Goal: Task Accomplishment & Management: Complete application form

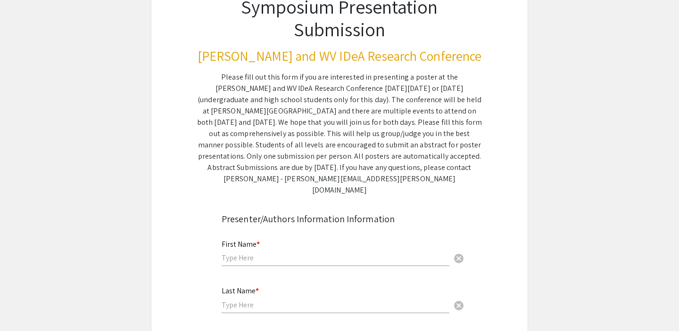
scroll to position [98, 0]
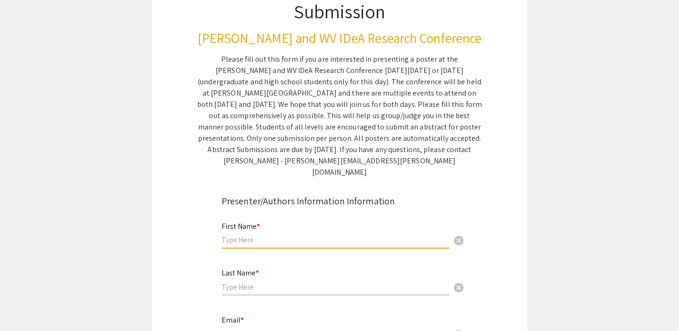
click at [244, 235] on input "text" at bounding box center [335, 240] width 228 height 10
type input "[PERSON_NAME]"
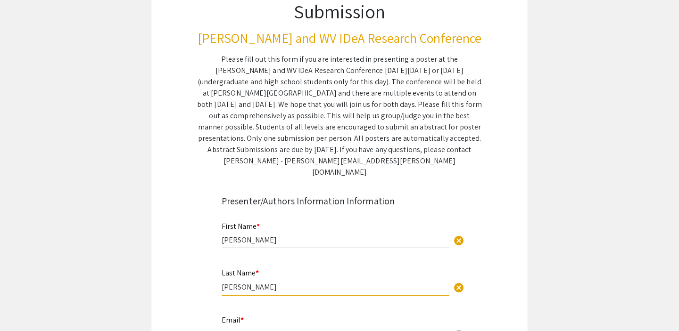
type input "[PERSON_NAME]"
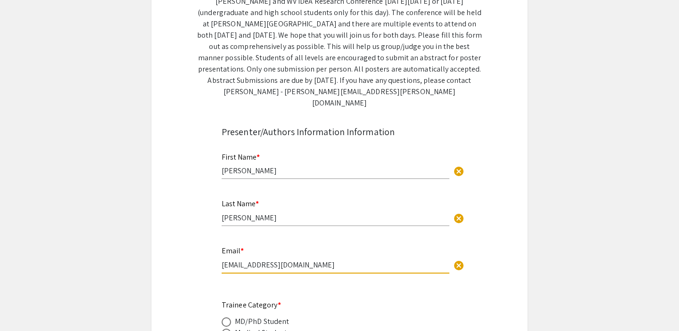
scroll to position [318, 0]
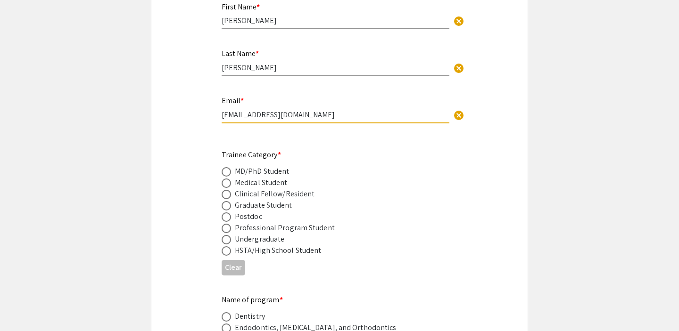
type input "[EMAIL_ADDRESS][DOMAIN_NAME]"
click at [226, 235] on span at bounding box center [225, 239] width 9 height 9
click at [226, 235] on input "radio" at bounding box center [225, 239] width 9 height 9
radio input "true"
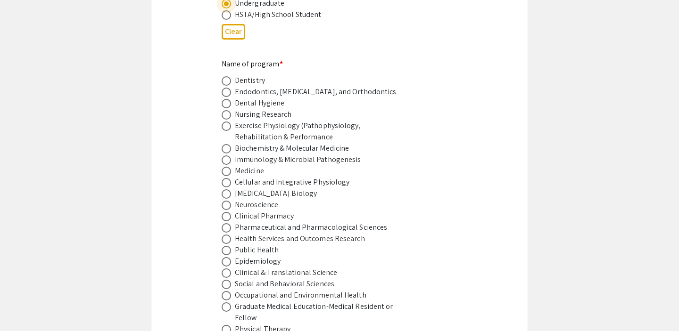
scroll to position [581, 0]
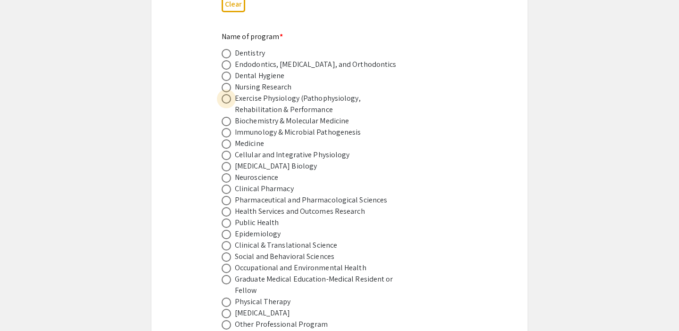
click at [229, 94] on span at bounding box center [225, 98] width 9 height 9
click at [229, 94] on input "radio" at bounding box center [225, 98] width 9 height 9
radio input "true"
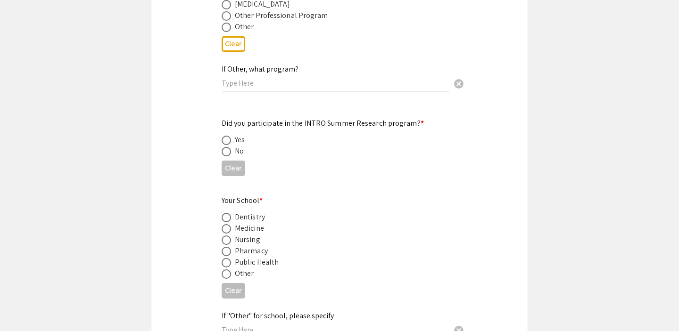
scroll to position [891, 0]
click at [227, 147] on span at bounding box center [225, 151] width 9 height 9
click at [227, 147] on input "radio" at bounding box center [225, 151] width 9 height 9
radio input "true"
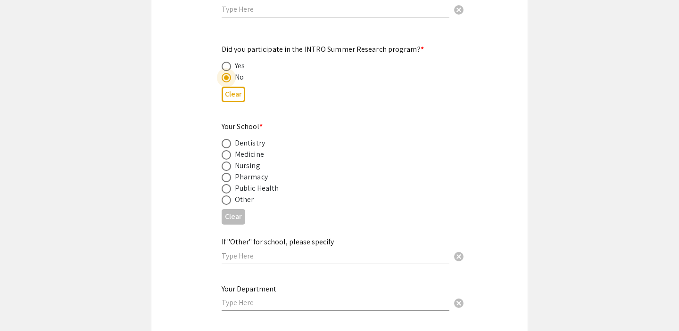
scroll to position [965, 0]
click at [228, 150] on span at bounding box center [225, 154] width 9 height 9
click at [228, 150] on input "radio" at bounding box center [225, 154] width 9 height 9
radio input "true"
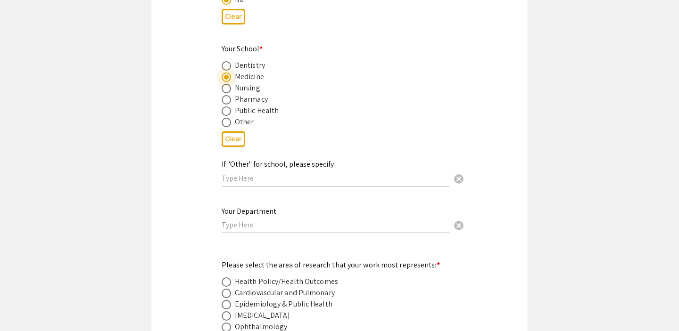
scroll to position [1068, 0]
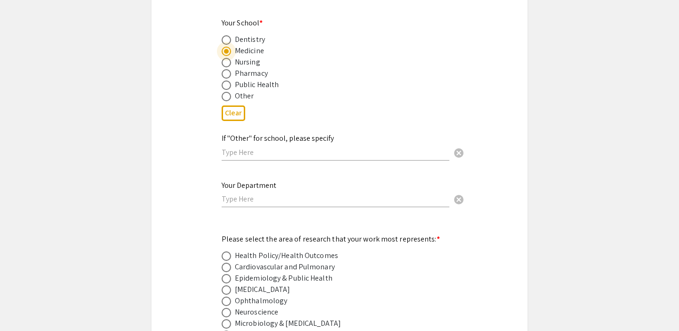
click at [244, 194] on input "text" at bounding box center [335, 199] width 228 height 10
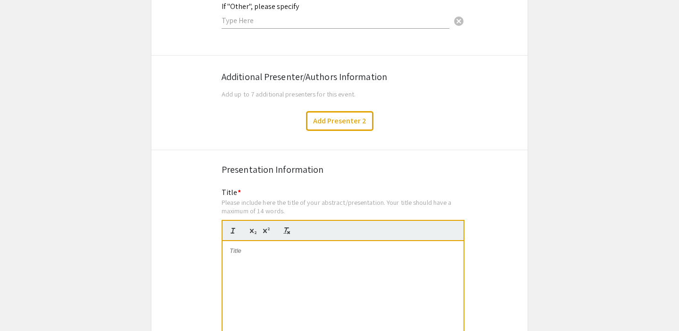
scroll to position [1648, 0]
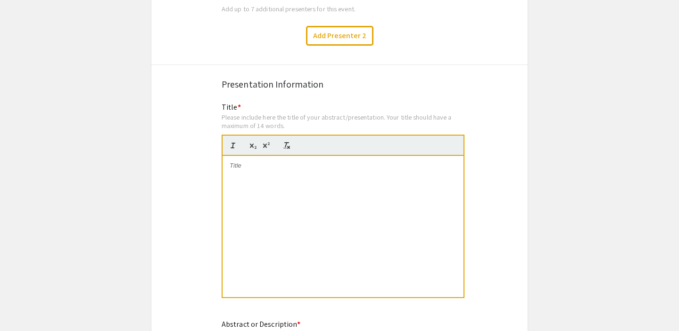
type input "Department of Exercise Physiology"
click at [339, 156] on div at bounding box center [342, 226] width 241 height 141
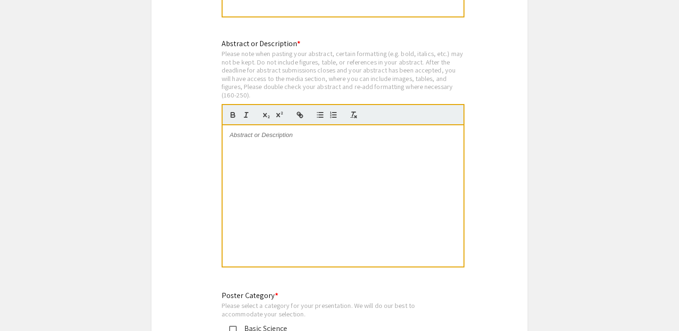
scroll to position [1927, 0]
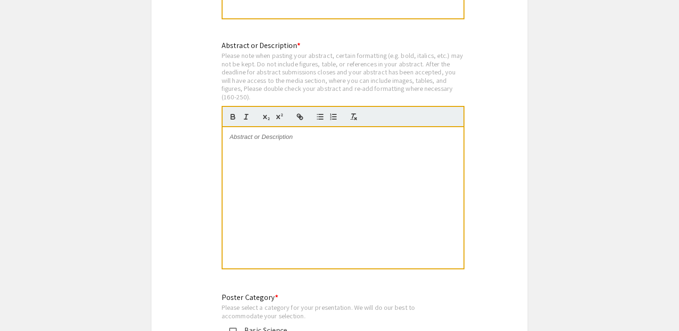
click at [275, 127] on div at bounding box center [342, 197] width 241 height 141
click at [305, 133] on p at bounding box center [342, 137] width 227 height 8
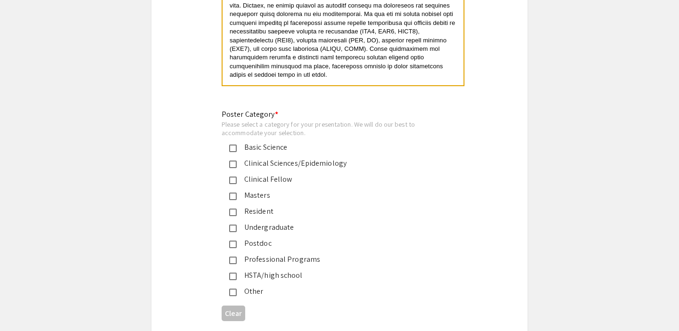
scroll to position [2111, 0]
click at [263, 221] on div "Undergraduate" at bounding box center [336, 226] width 198 height 11
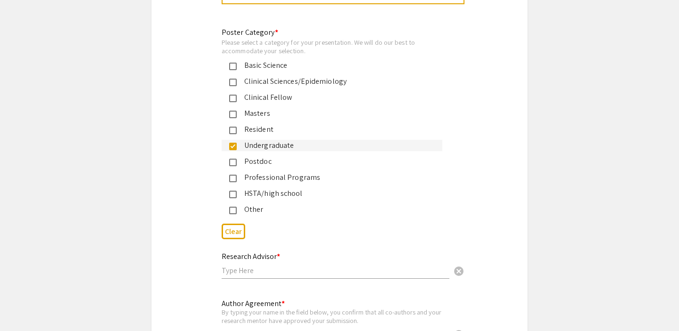
scroll to position [2251, 0]
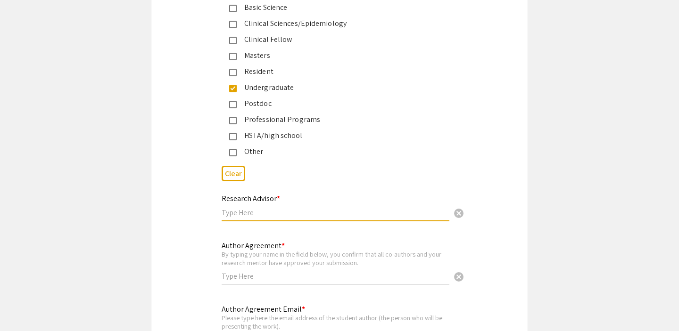
click at [248, 208] on input "text" at bounding box center [335, 213] width 228 height 10
type input "[PERSON_NAME]"
click at [241, 271] on input "text" at bounding box center [335, 276] width 228 height 10
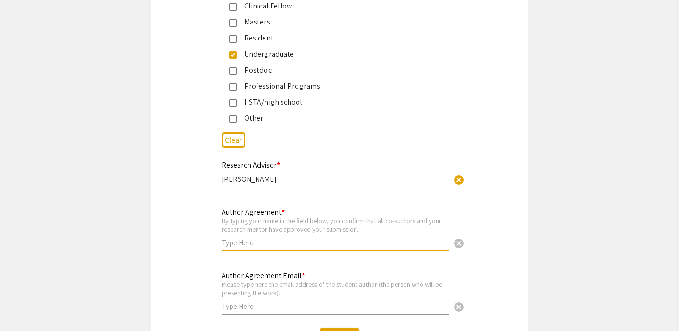
scroll to position [2285, 0]
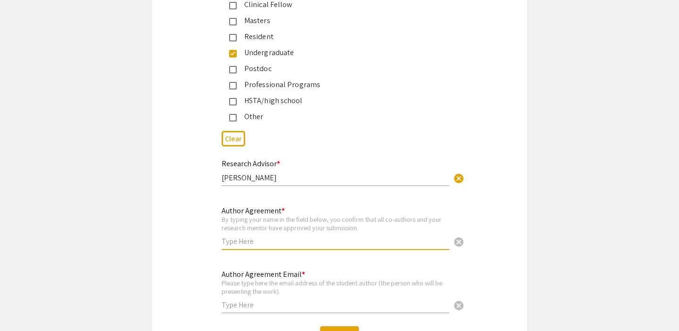
click at [241, 300] on input "text" at bounding box center [335, 305] width 228 height 10
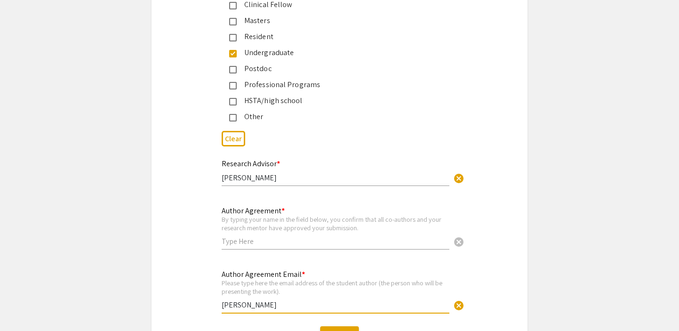
type input "[PERSON_NAME]"
click at [235, 237] on input "text" at bounding box center [335, 242] width 228 height 10
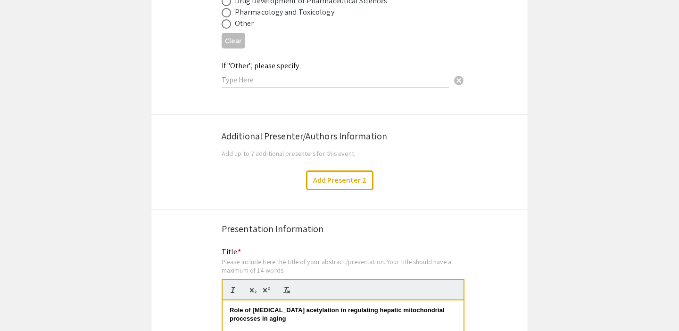
scroll to position [1506, 0]
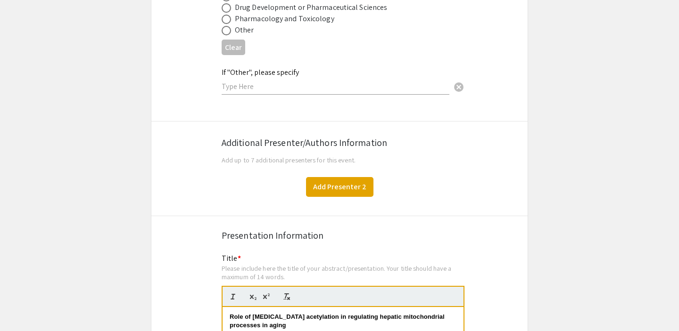
type input "[PERSON_NAME]"
click at [356, 177] on button "Add Presenter 2" at bounding box center [339, 187] width 67 height 20
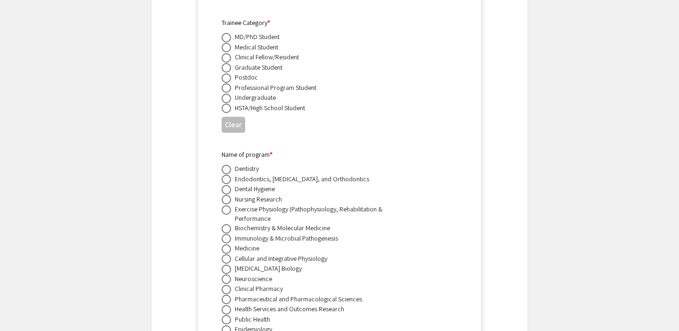
scroll to position [1628, 0]
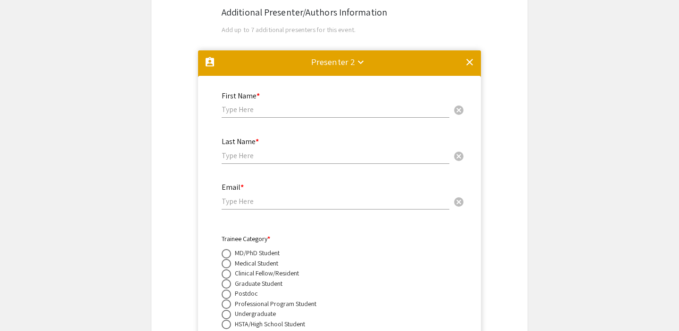
click at [464, 57] on mat-icon "clear" at bounding box center [469, 62] width 11 height 11
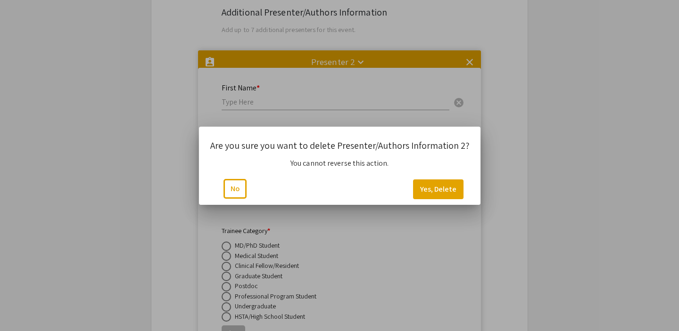
scroll to position [0, 0]
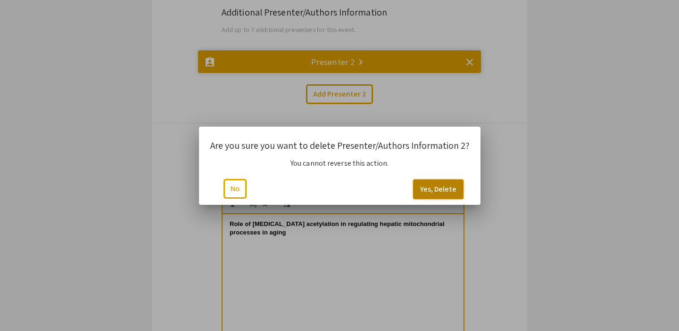
click at [452, 188] on button "Yes, Delete" at bounding box center [438, 190] width 50 height 20
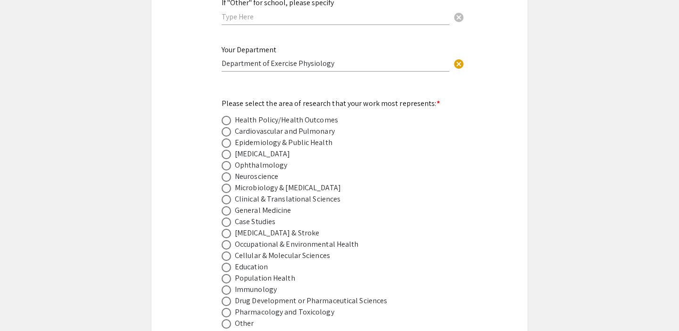
scroll to position [1205, 0]
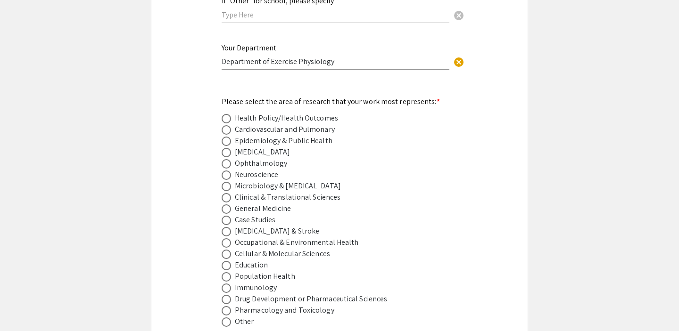
click at [311, 248] on div "Cellular & Molecular Sciences" at bounding box center [282, 253] width 95 height 11
click at [232, 250] on label at bounding box center [227, 254] width 13 height 9
click at [231, 250] on input "radio" at bounding box center [225, 254] width 9 height 9
radio input "true"
click at [230, 125] on span at bounding box center [225, 129] width 9 height 9
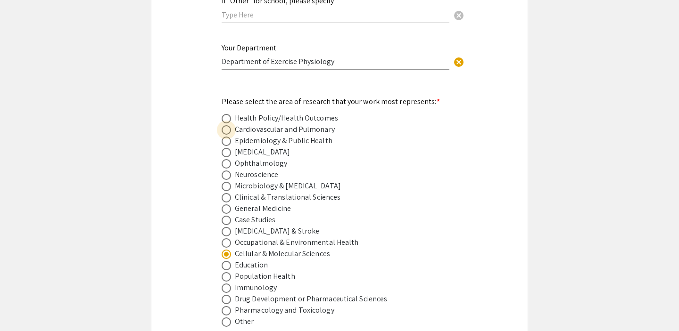
click at [230, 125] on input "radio" at bounding box center [225, 129] width 9 height 9
radio input "true"
click at [226, 250] on span at bounding box center [225, 254] width 9 height 9
click at [226, 250] on input "radio" at bounding box center [225, 254] width 9 height 9
radio input "true"
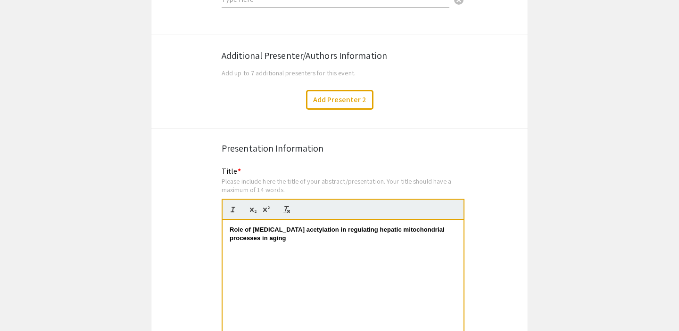
scroll to position [1586, 0]
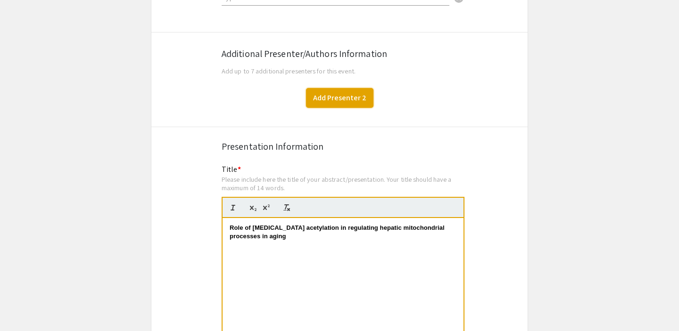
click at [358, 88] on button "Add Presenter 2" at bounding box center [339, 98] width 67 height 20
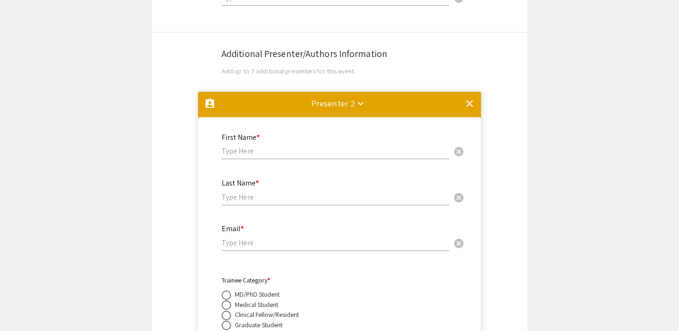
click at [467, 98] on mat-icon "clear" at bounding box center [469, 103] width 11 height 11
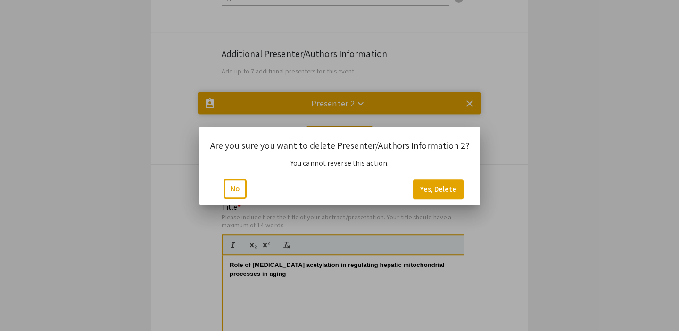
scroll to position [96, 0]
click at [426, 183] on button "Yes, Delete" at bounding box center [438, 190] width 50 height 20
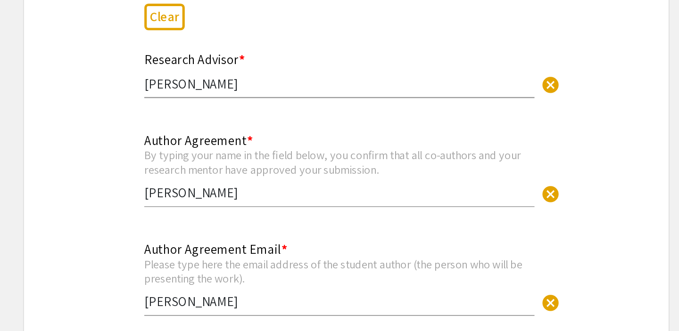
scroll to position [2317, 0]
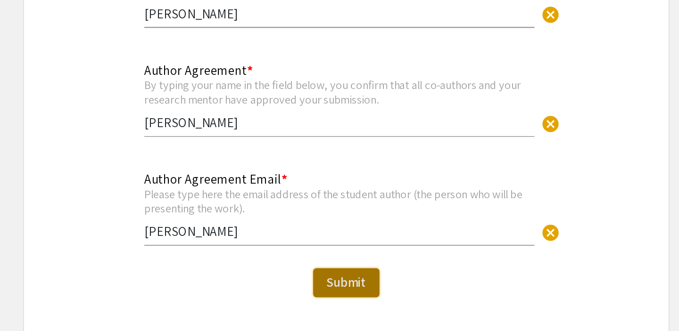
click at [345, 298] on span "Submit" at bounding box center [339, 303] width 24 height 10
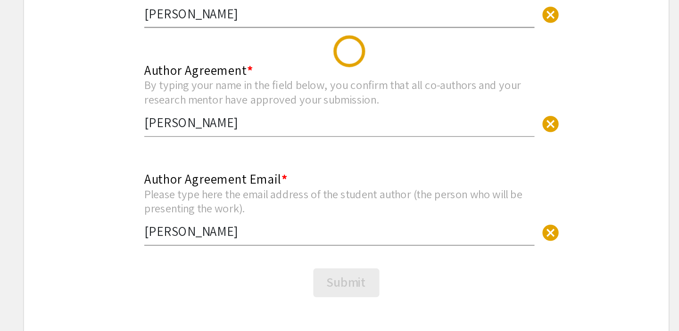
scroll to position [0, 0]
